Goal: Task Accomplishment & Management: Manage account settings

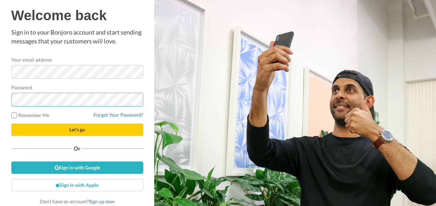
click at [11, 124] on button "Let's go" at bounding box center [77, 130] width 132 height 12
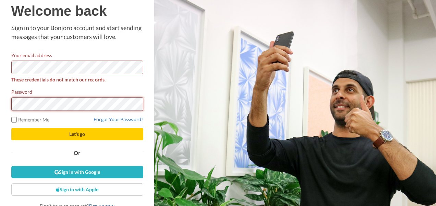
click at [11, 128] on button "Let's go" at bounding box center [77, 134] width 132 height 12
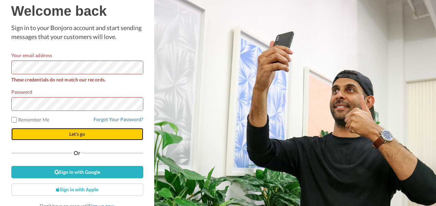
click at [64, 134] on button "Let's go" at bounding box center [77, 134] width 132 height 12
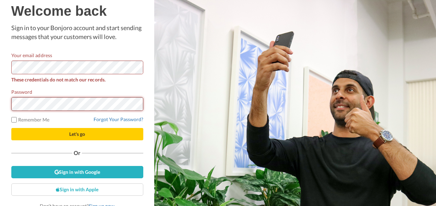
click at [11, 128] on button "Let's go" at bounding box center [77, 134] width 132 height 12
click at [97, 121] on link "Forgot Your Password?" at bounding box center [119, 119] width 50 height 6
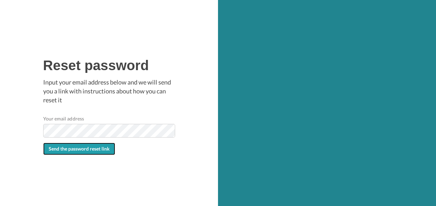
click at [75, 147] on span "Send the password reset link" at bounding box center [79, 149] width 61 height 6
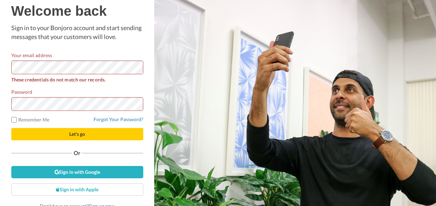
scroll to position [5, 0]
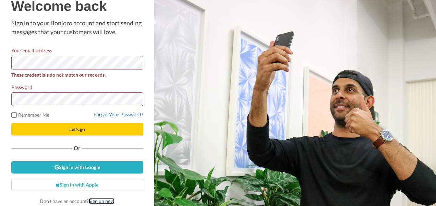
click at [95, 203] on link "Sign up now" at bounding box center [102, 201] width 26 height 6
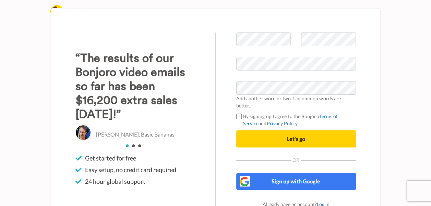
click at [271, 108] on form "Add another word or two. Uncommon words are better. By signing up I agree to th…" at bounding box center [296, 90] width 120 height 115
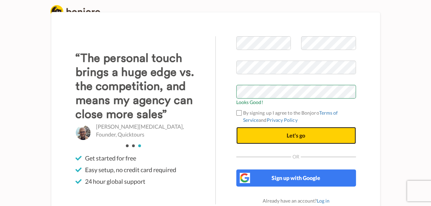
click at [284, 138] on button "Let's go" at bounding box center [296, 135] width 120 height 17
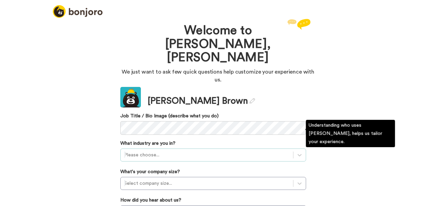
scroll to position [42, 0]
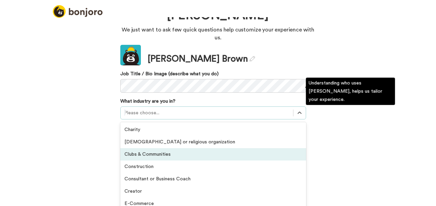
click at [131, 120] on div "option Clubs & Communities focused, 3 of 21. 21 results available. Use Up and D…" at bounding box center [213, 113] width 186 height 13
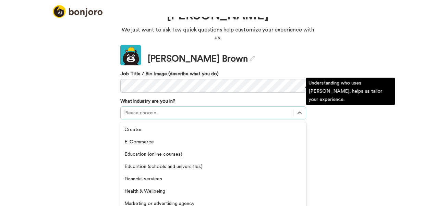
scroll to position [61, 0]
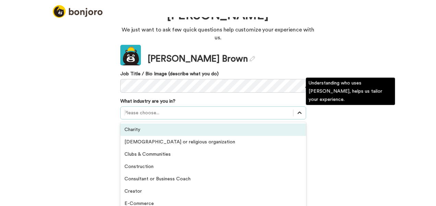
click at [297, 110] on icon at bounding box center [299, 113] width 7 height 7
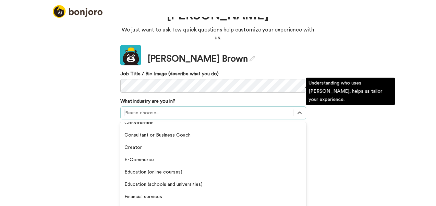
scroll to position [46, 0]
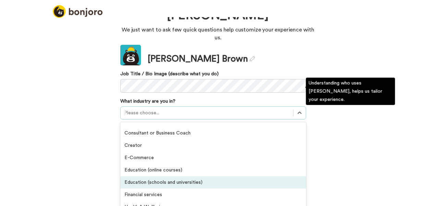
click at [165, 176] on div "Education (schools and universities)" at bounding box center [213, 182] width 186 height 12
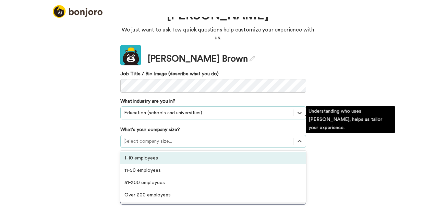
click at [216, 137] on div at bounding box center [206, 141] width 165 height 8
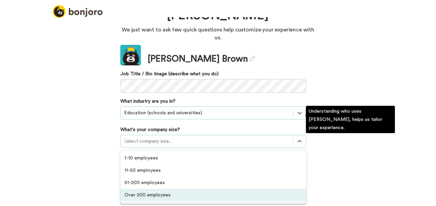
click at [162, 189] on div "Over 200 employees" at bounding box center [213, 195] width 186 height 12
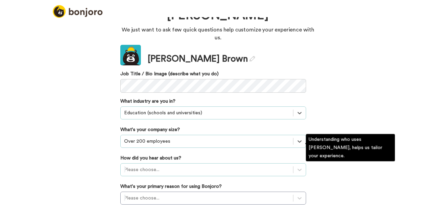
scroll to position [96, 0]
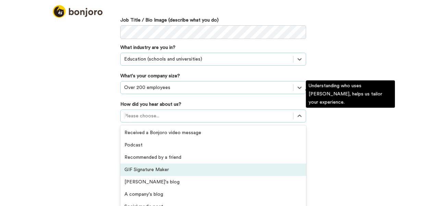
click at [170, 123] on div "option GIF Signature Maker focused, 4 of 20. 20 results available. Use Up and D…" at bounding box center [213, 116] width 186 height 13
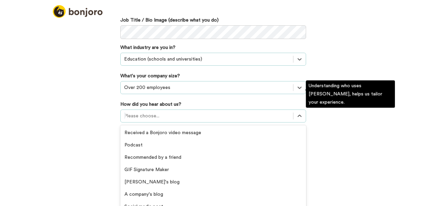
scroll to position [147, 0]
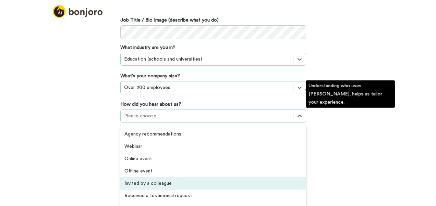
click at [148, 177] on div "Invited by a colleague" at bounding box center [213, 183] width 186 height 12
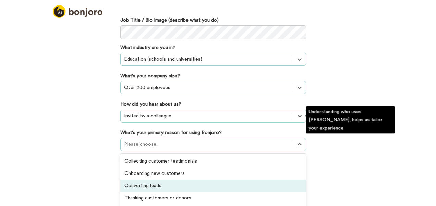
scroll to position [98, 0]
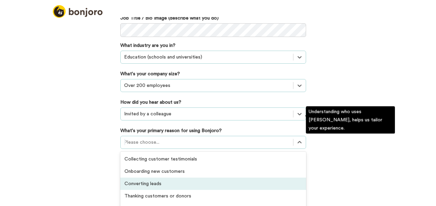
click at [148, 149] on div "option Converting leads focused, 3 of 6. 6 results available. Use Up and Down t…" at bounding box center [213, 142] width 186 height 13
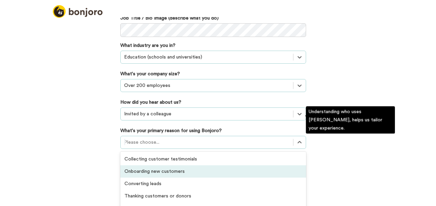
click at [173, 165] on div "Onboarding new customers" at bounding box center [213, 171] width 186 height 12
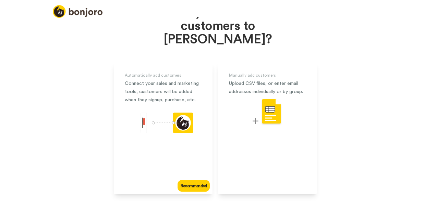
scroll to position [52, 0]
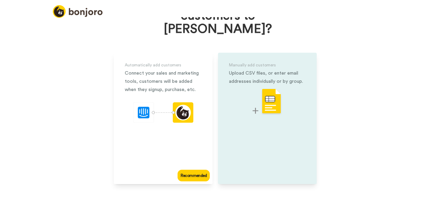
click at [286, 123] on div "Manually add customers Upload CSV files, or enter email addresses individually …" at bounding box center [267, 119] width 99 height 132
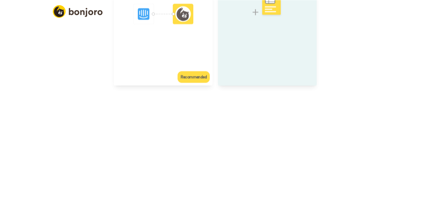
scroll to position [42, 0]
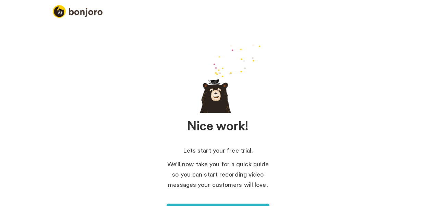
click at [286, 123] on h1 "Nice work!" at bounding box center [218, 127] width 154 height 14
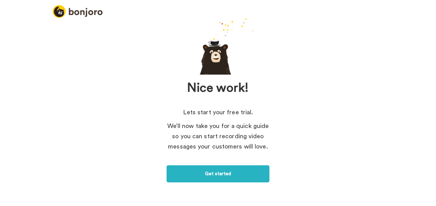
scroll to position [0, 0]
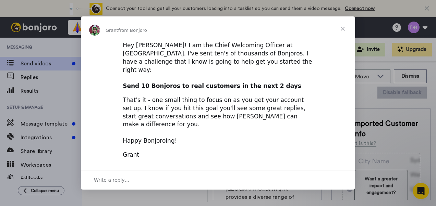
click at [343, 36] on span "Close" at bounding box center [342, 28] width 25 height 25
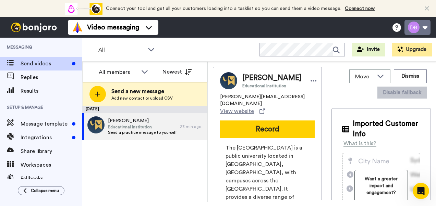
click at [423, 27] on button at bounding box center [417, 27] width 26 height 15
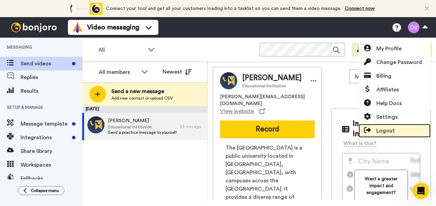
click at [381, 129] on span "Logout" at bounding box center [385, 131] width 18 height 8
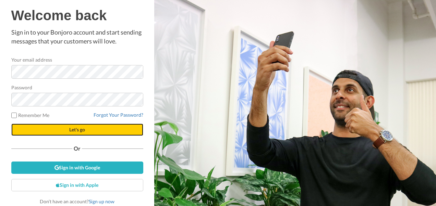
click at [59, 127] on button "Let's go" at bounding box center [77, 130] width 132 height 12
